Goal: Browse casually

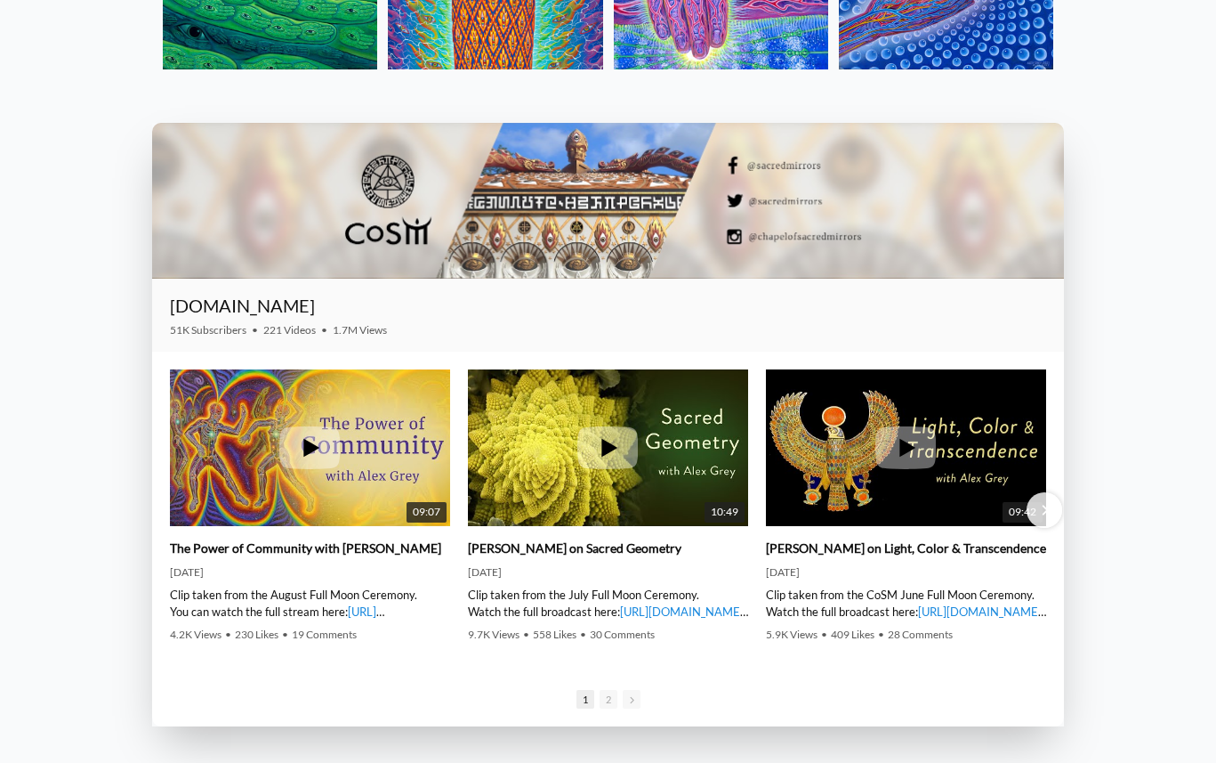
scroll to position [2465, 0]
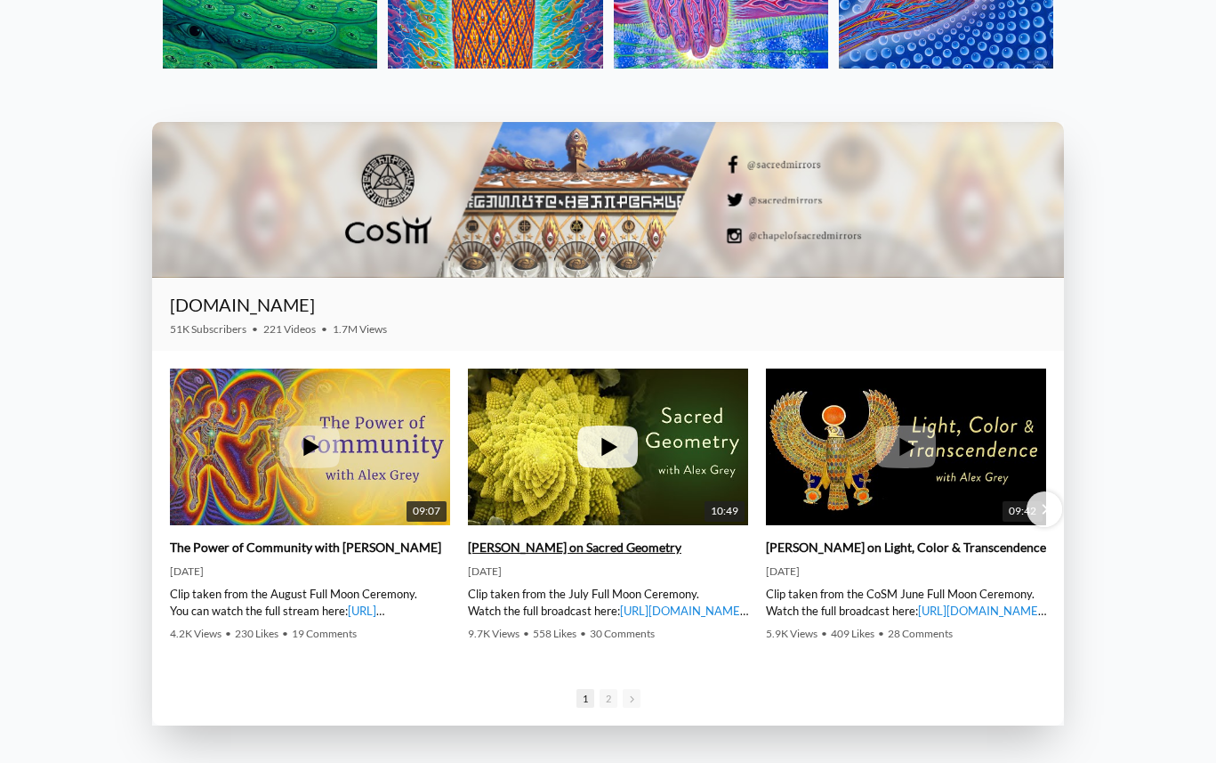
click at [608, 440] on icon at bounding box center [608, 446] width 61 height 43
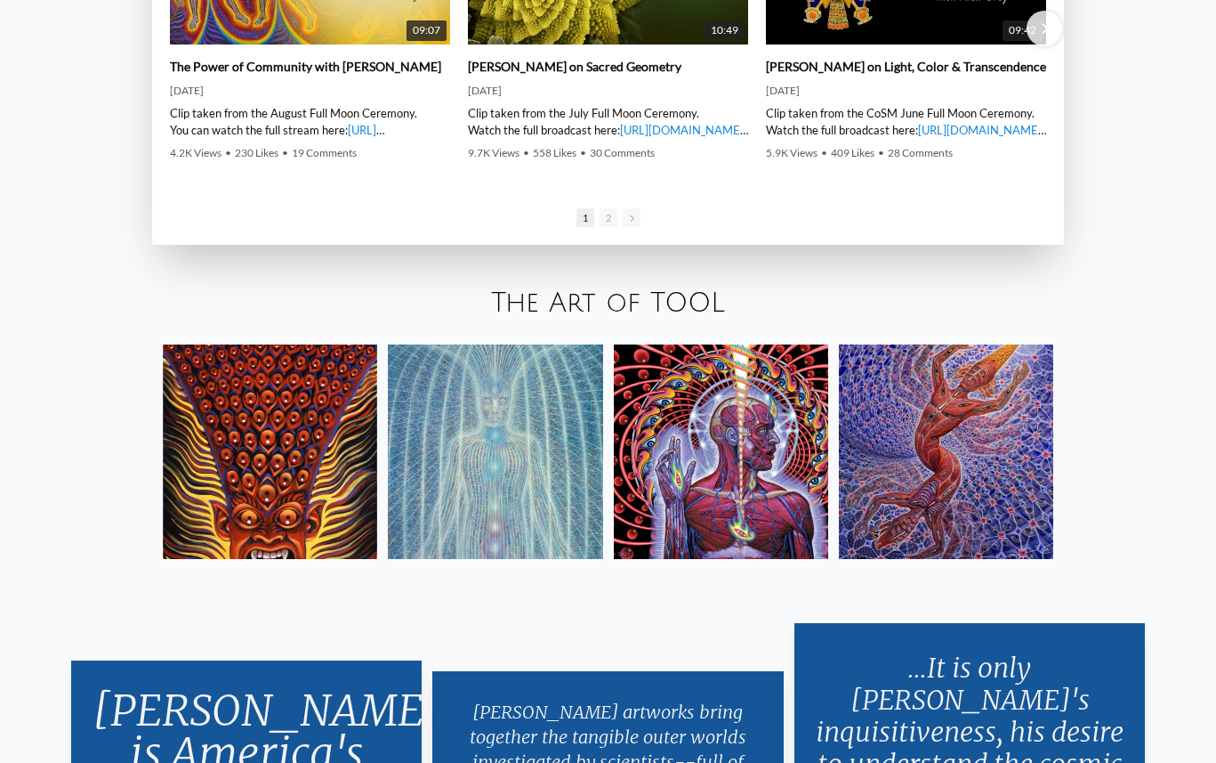
scroll to position [2947, 0]
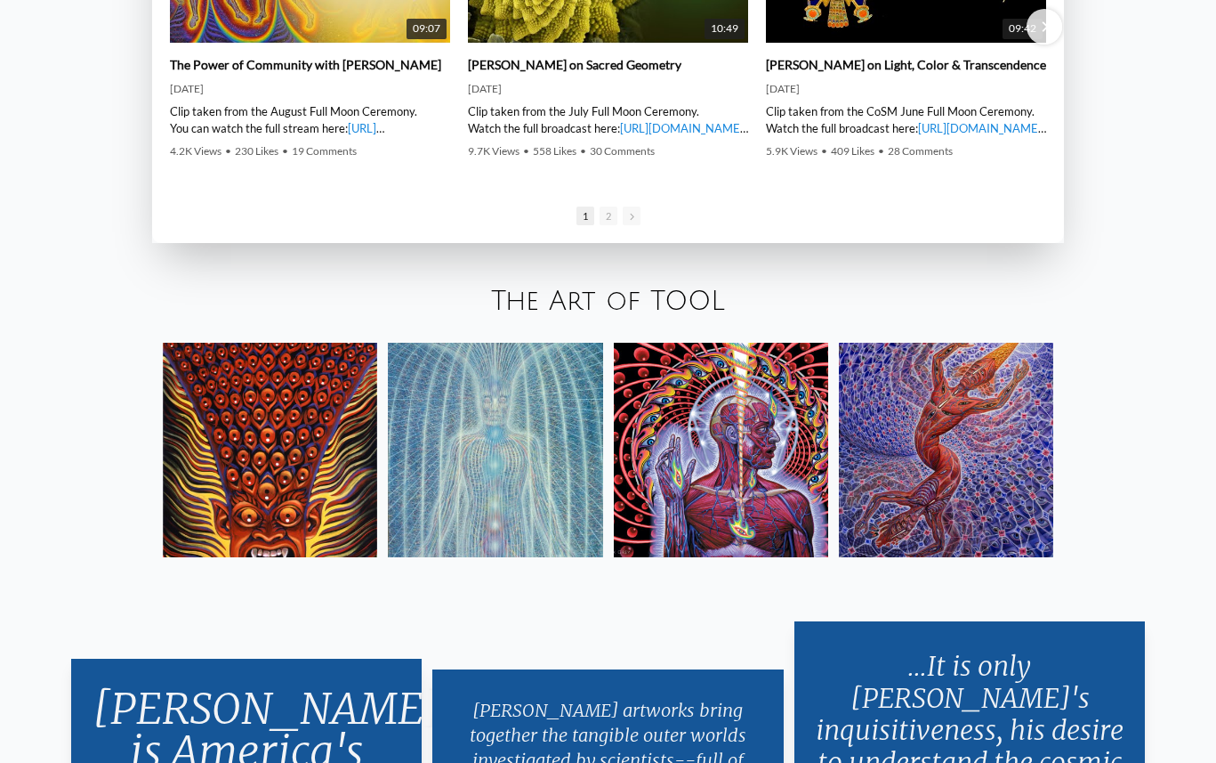
click at [634, 288] on link "The Art of TOOL" at bounding box center [608, 301] width 234 height 29
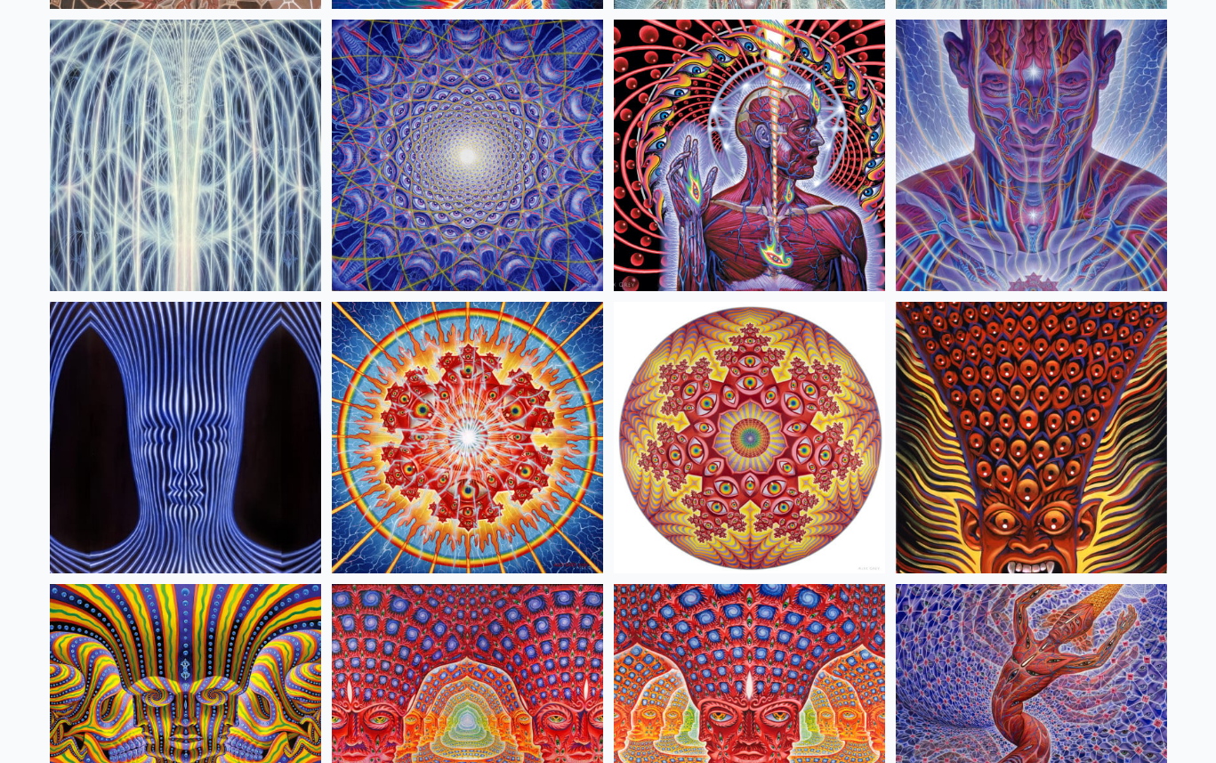
scroll to position [283, 0]
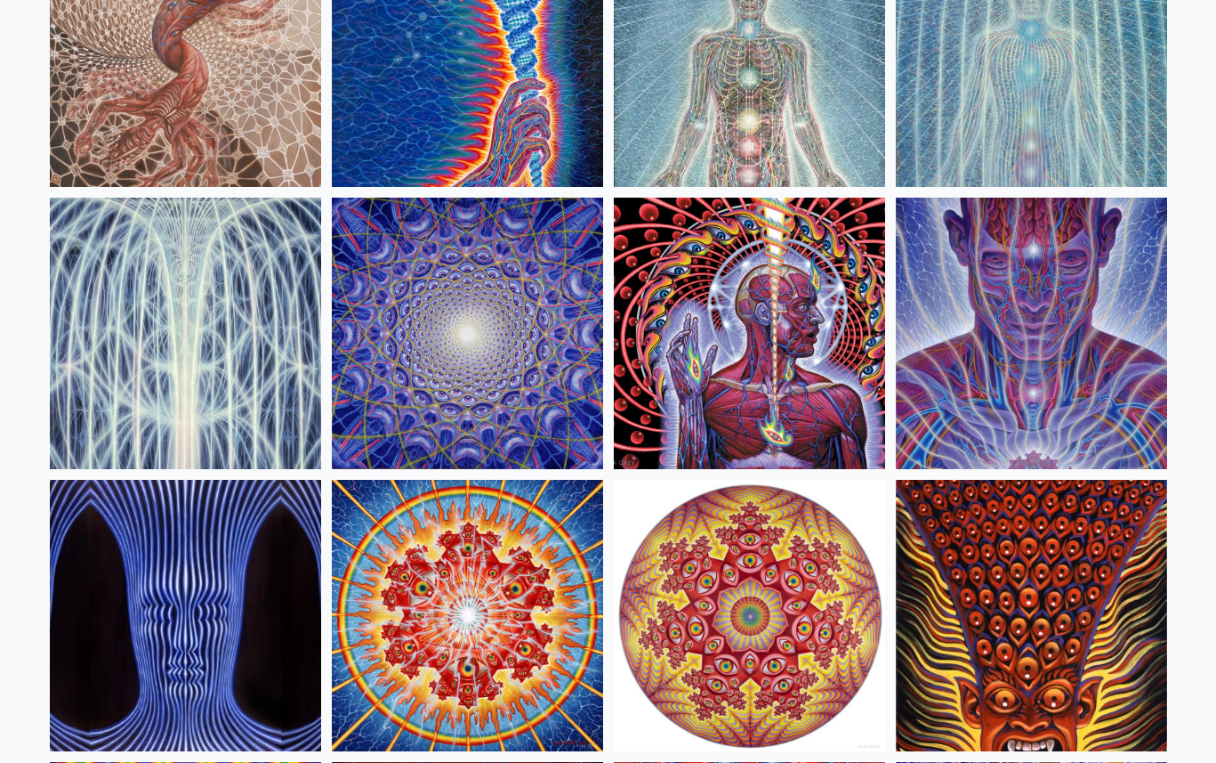
click at [80, 269] on img at bounding box center [185, 333] width 271 height 271
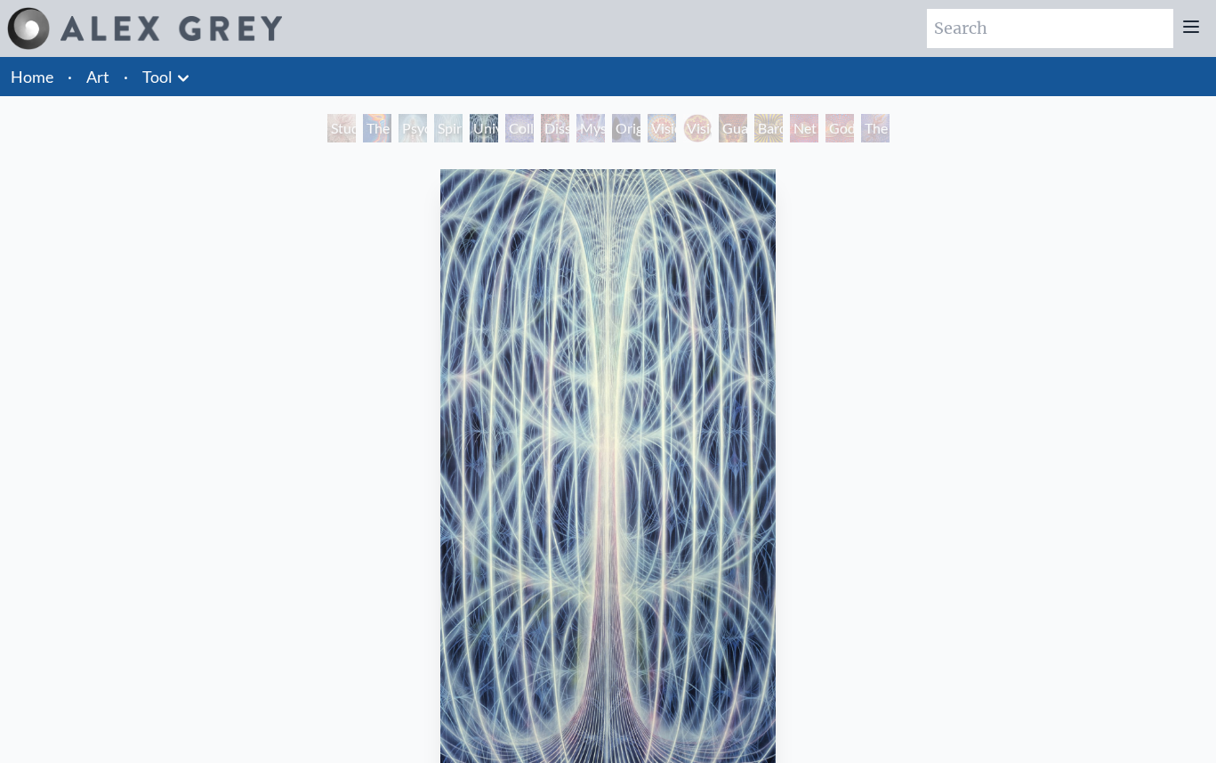
click at [98, 88] on link "Art" at bounding box center [97, 76] width 23 height 25
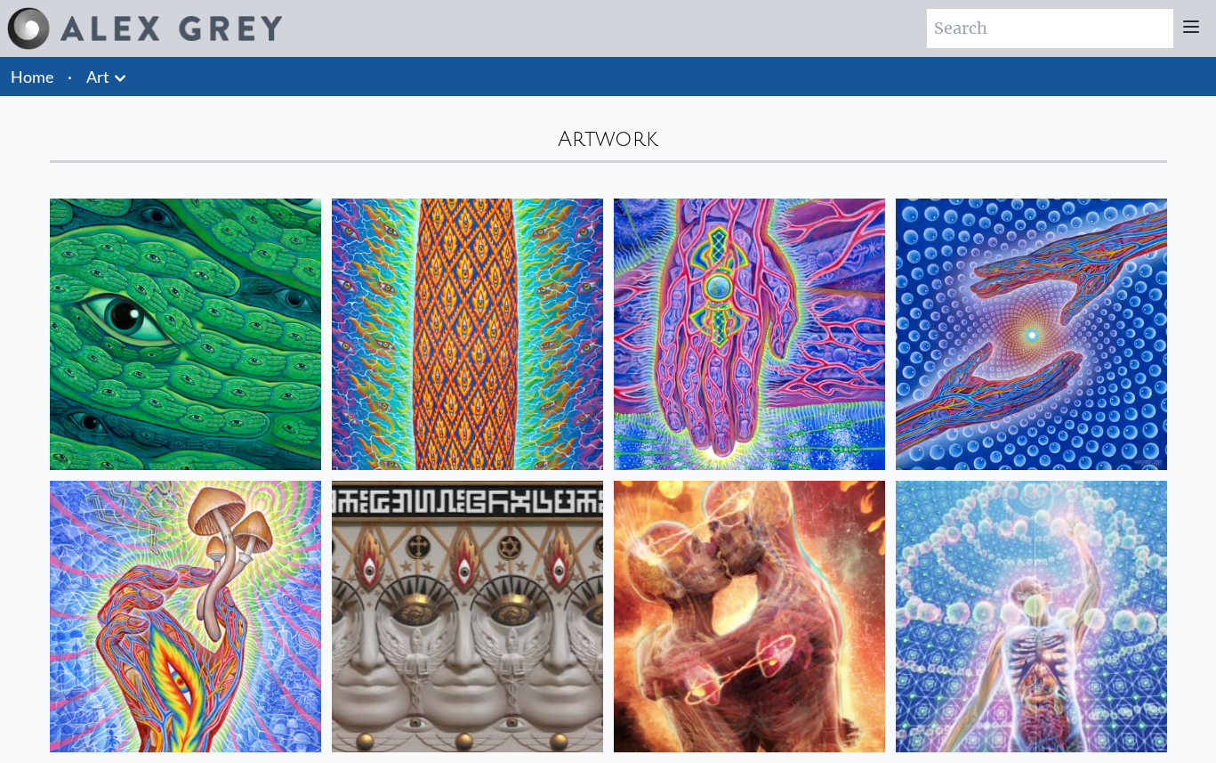
click at [106, 69] on link "Art" at bounding box center [97, 76] width 23 height 25
click at [54, 82] on li "Home" at bounding box center [30, 76] width 61 height 39
click at [198, 30] on img at bounding box center [172, 28] width 222 height 25
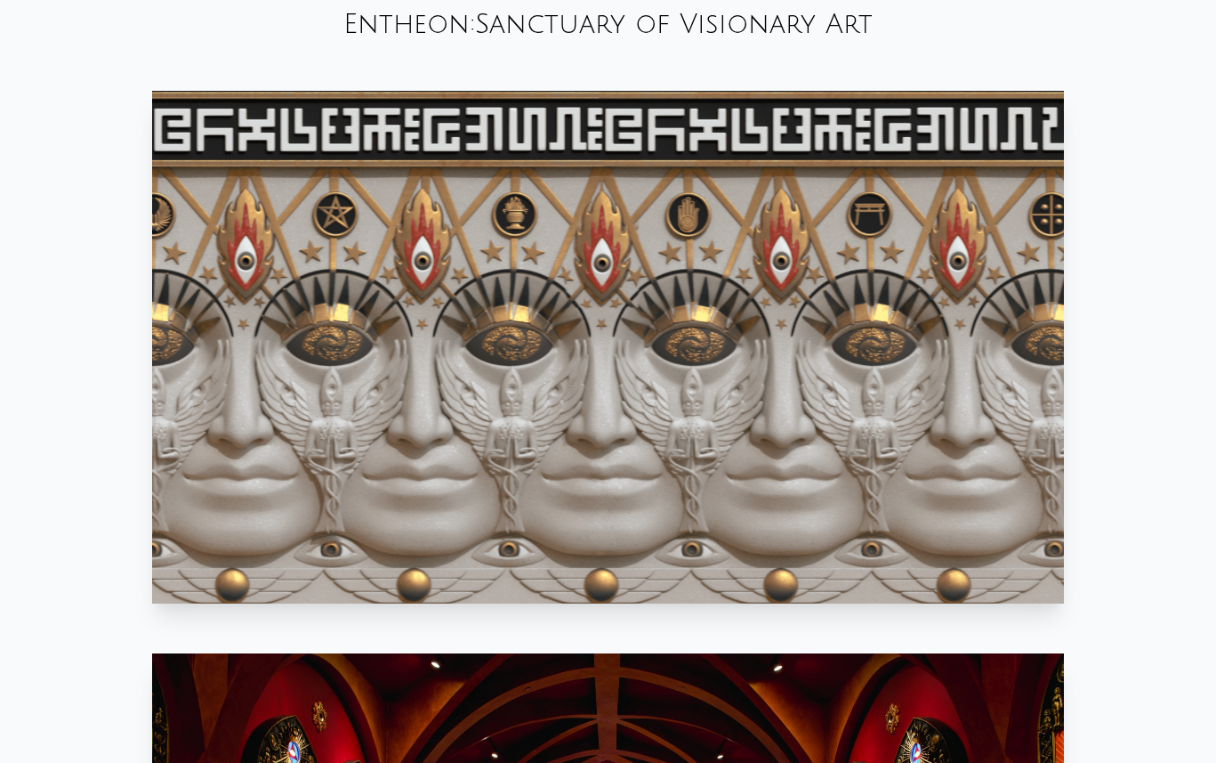
scroll to position [981, 0]
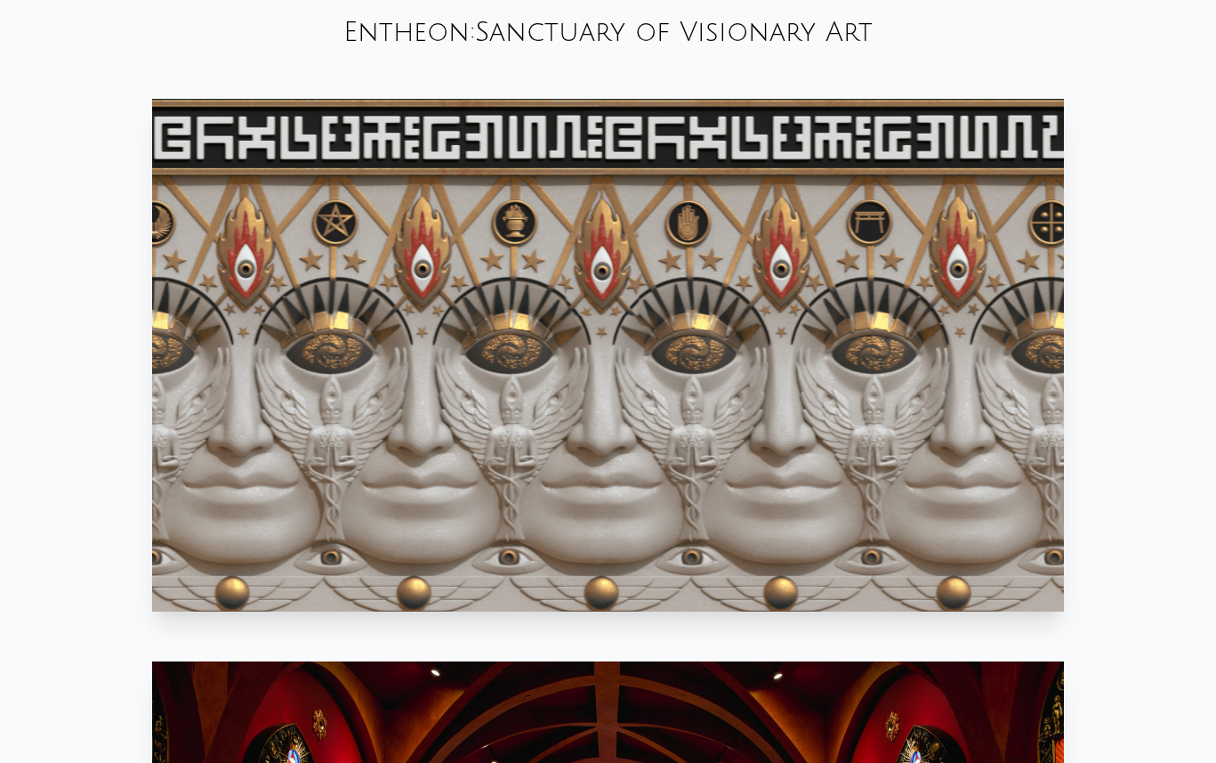
click at [616, 347] on video "Your browser does not support the video tag." at bounding box center [608, 355] width 912 height 513
